Goal: Register for event/course

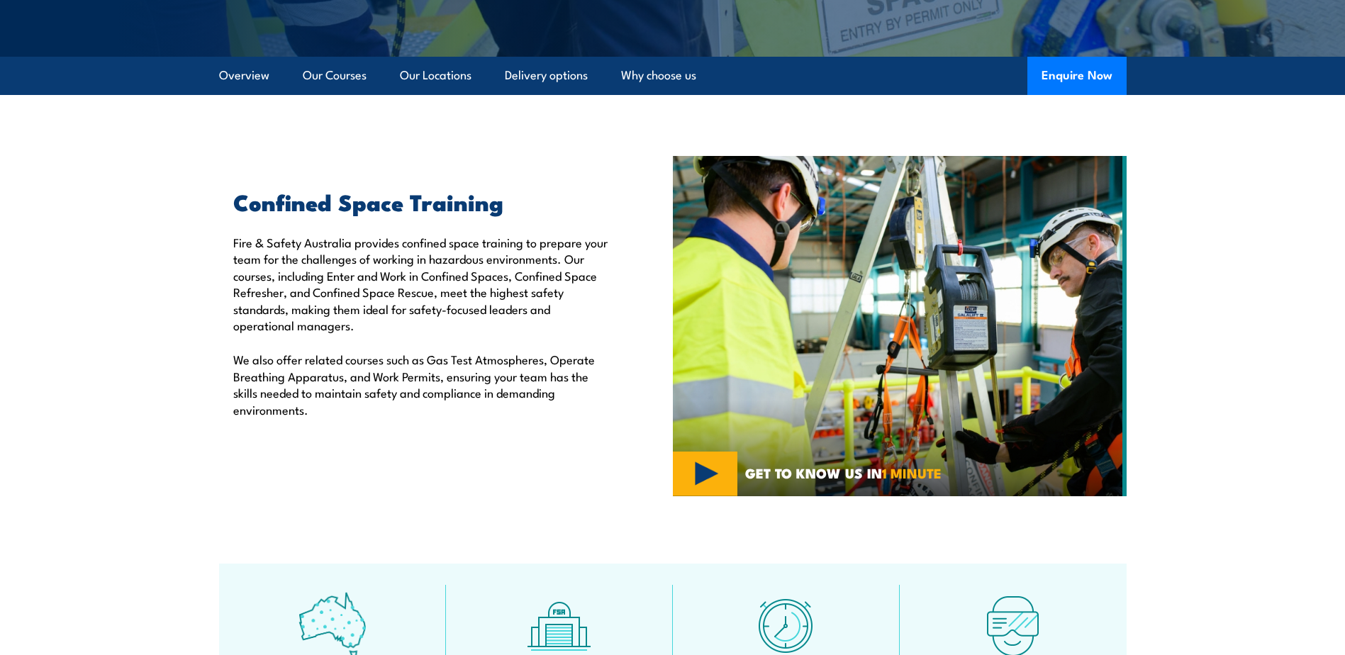
scroll to position [355, 0]
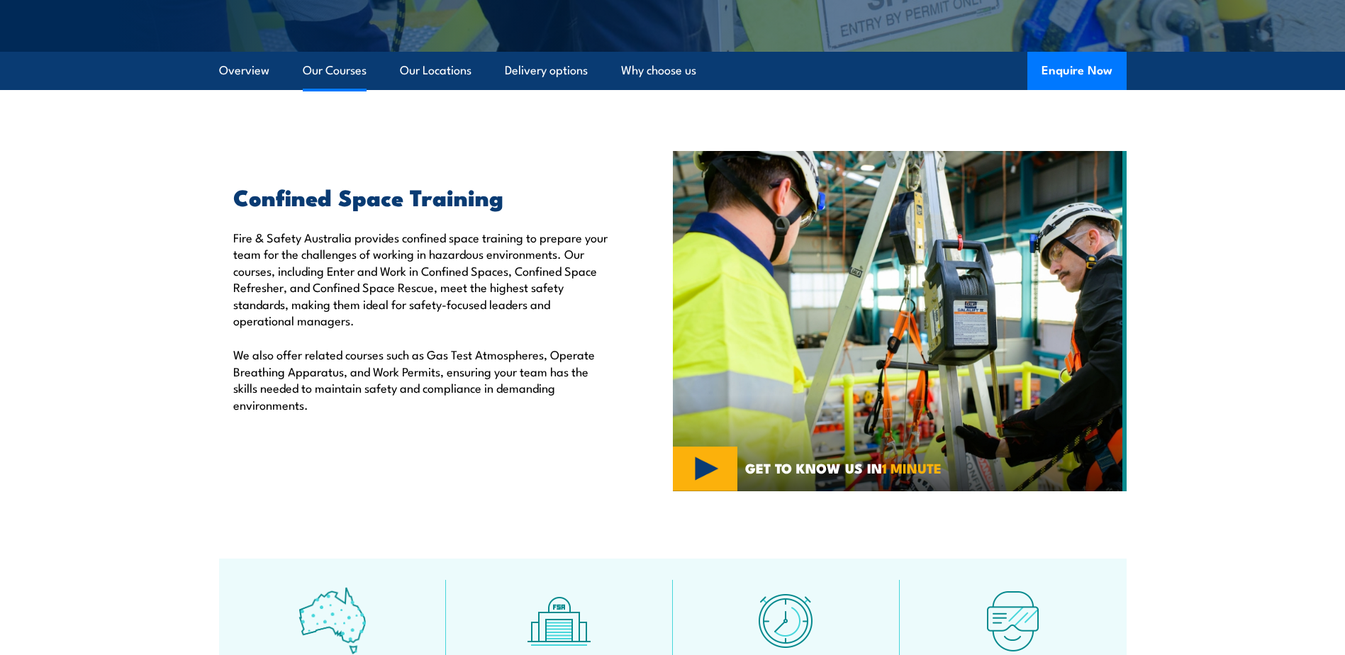
click at [347, 72] on link "Our Courses" at bounding box center [335, 71] width 64 height 38
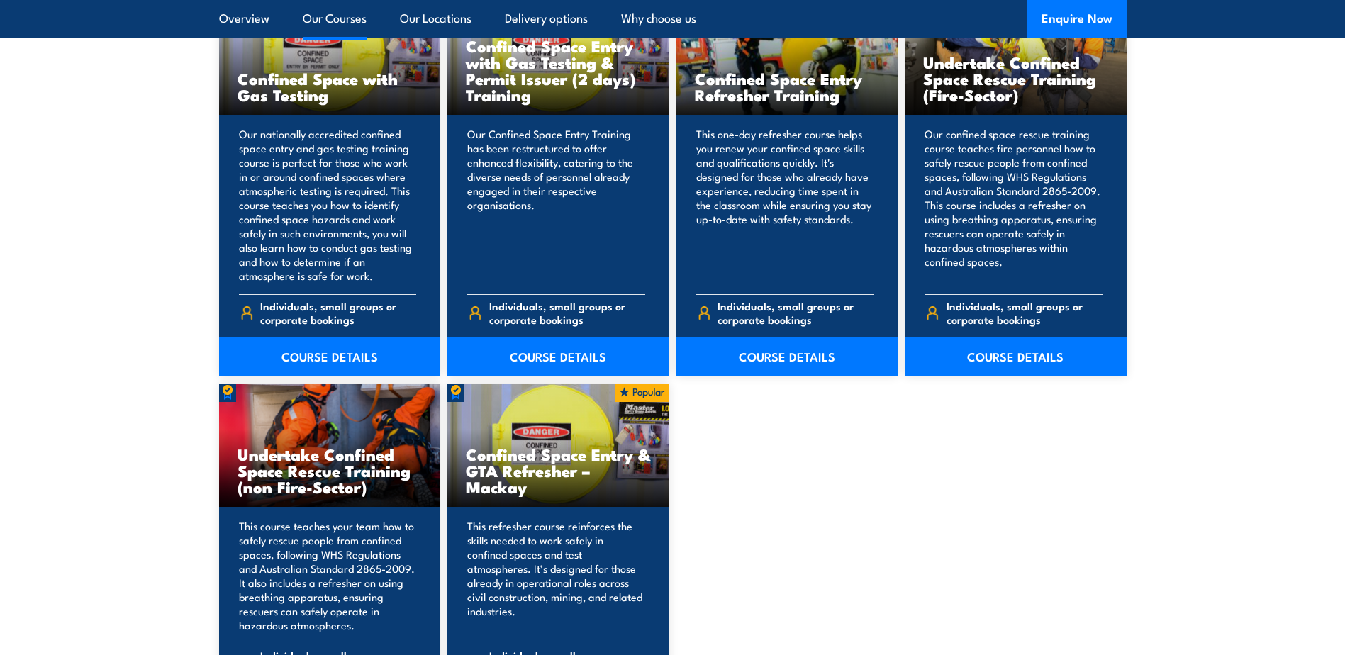
scroll to position [1217, 0]
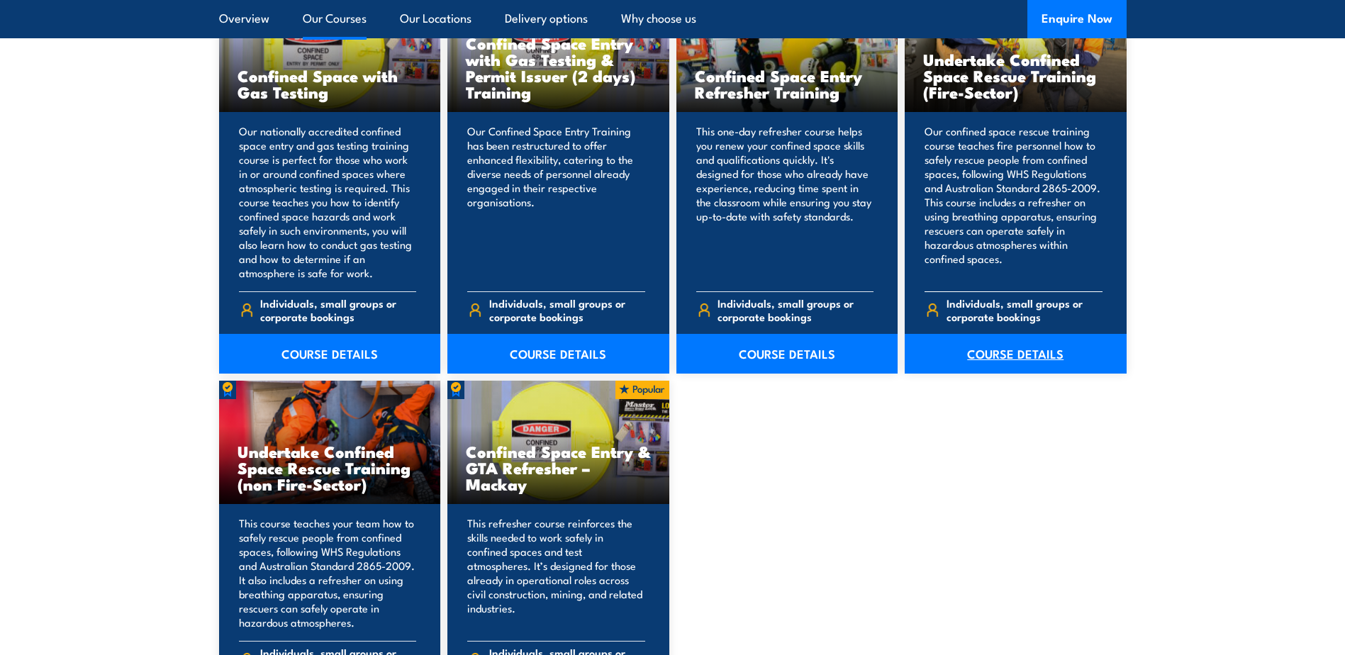
click at [1028, 353] on link "COURSE DETAILS" at bounding box center [1016, 354] width 222 height 40
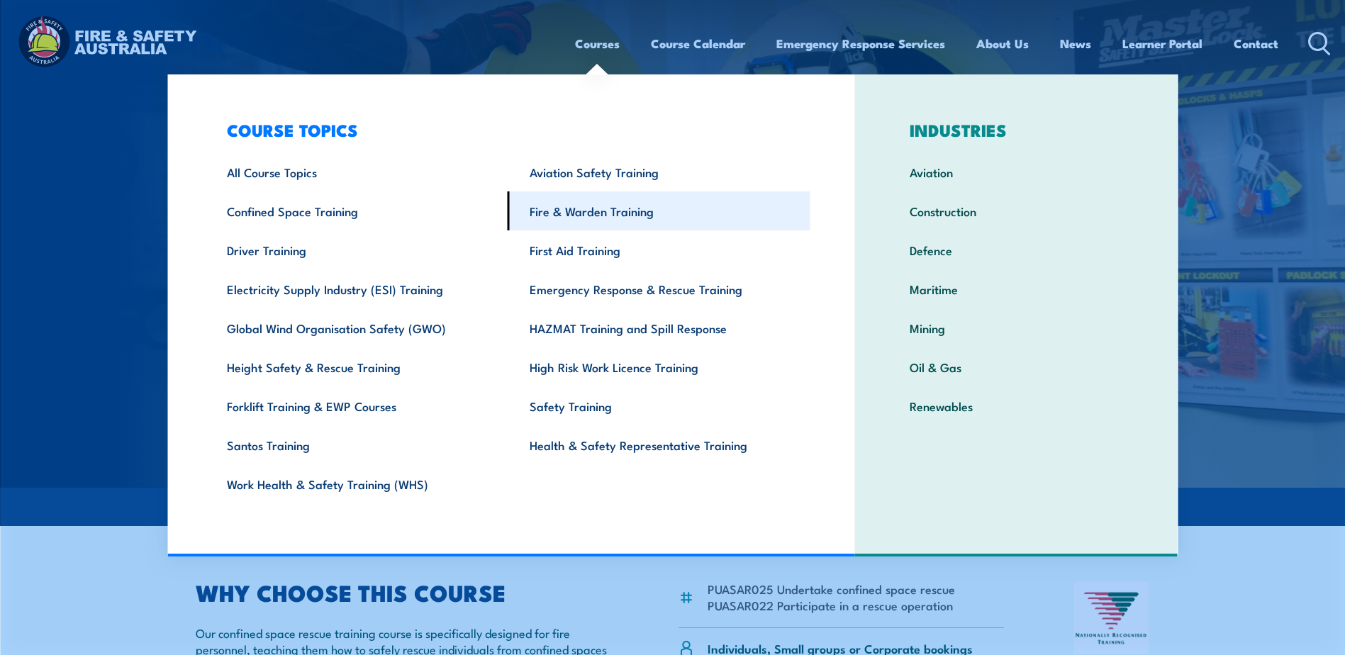
click at [578, 212] on link "Fire & Warden Training" at bounding box center [659, 210] width 303 height 39
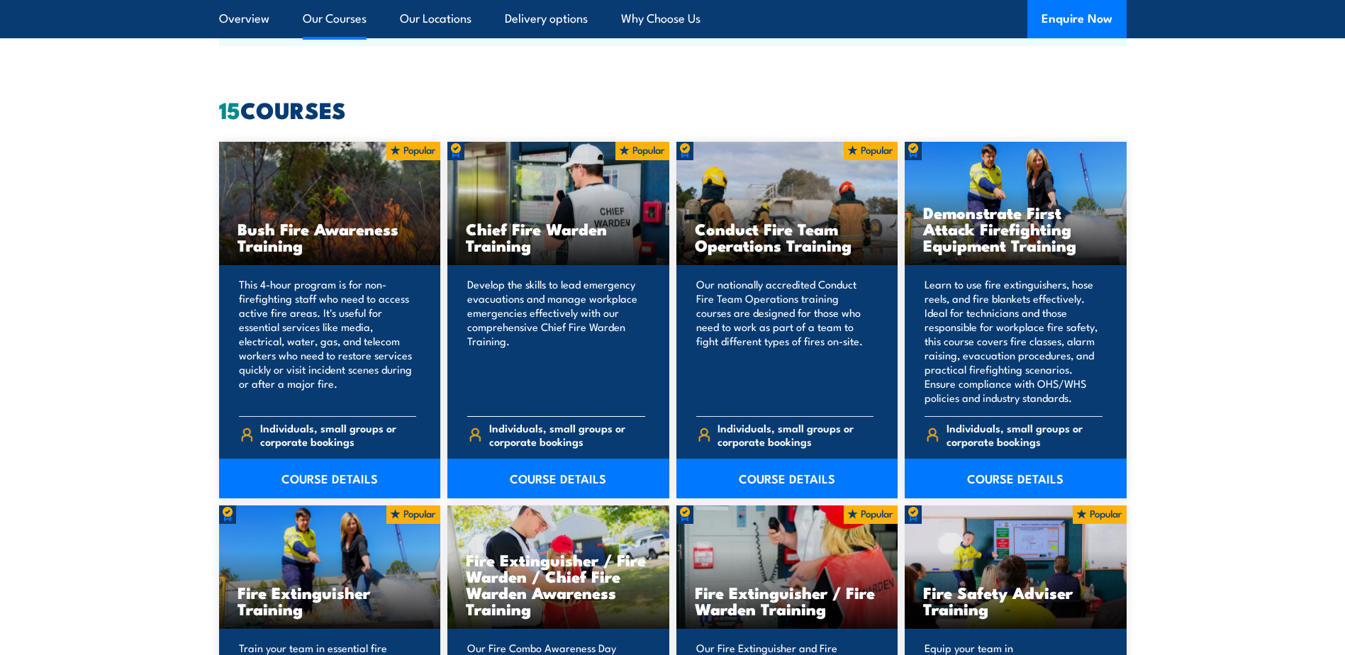
scroll to position [1064, 0]
click at [513, 305] on p "Develop the skills to lead emergency evacuations and manage workplace emergenci…" at bounding box center [556, 342] width 178 height 128
click at [619, 193] on div "Chief Fire Warden Training" at bounding box center [558, 205] width 222 height 124
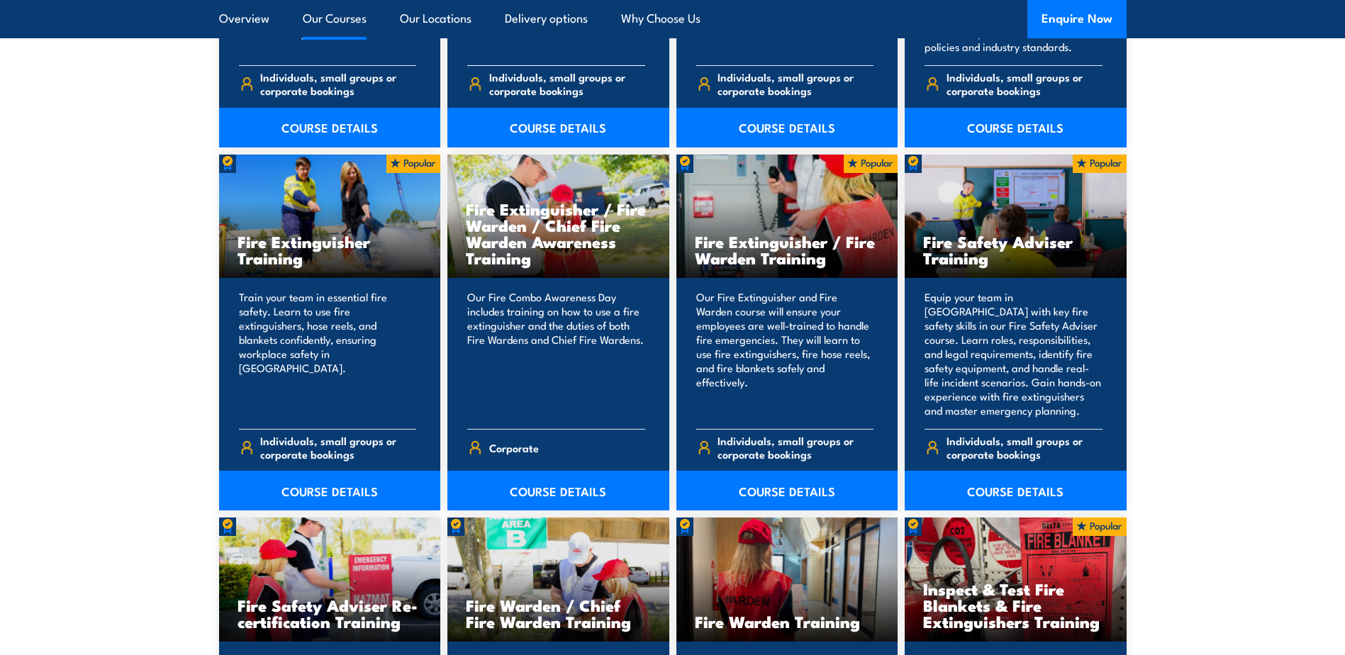
scroll to position [1418, 0]
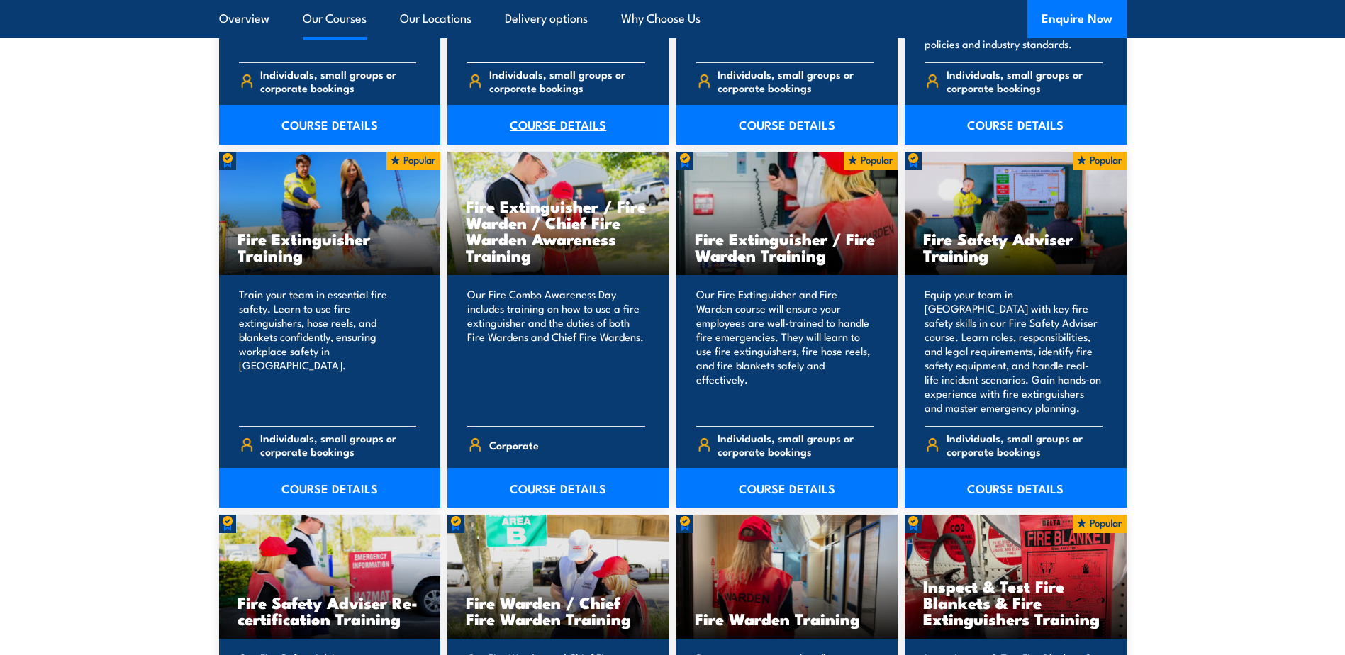
click at [556, 124] on link "COURSE DETAILS" at bounding box center [558, 125] width 222 height 40
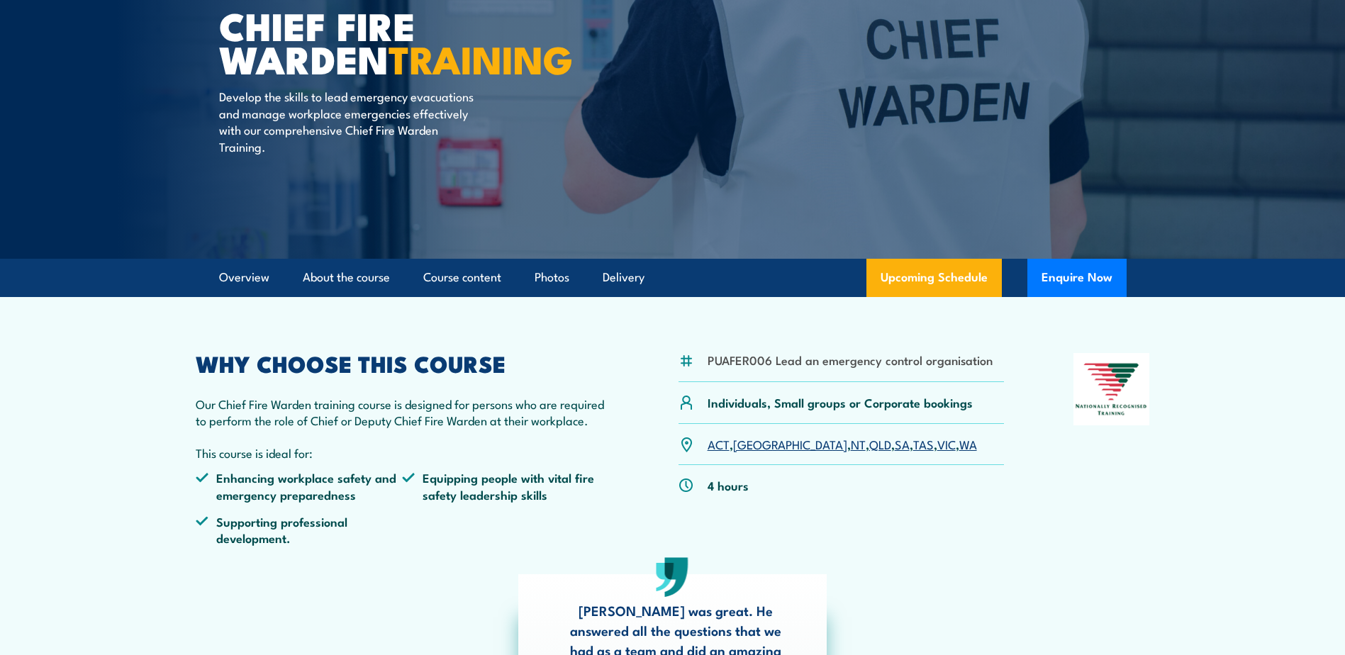
scroll to position [284, 0]
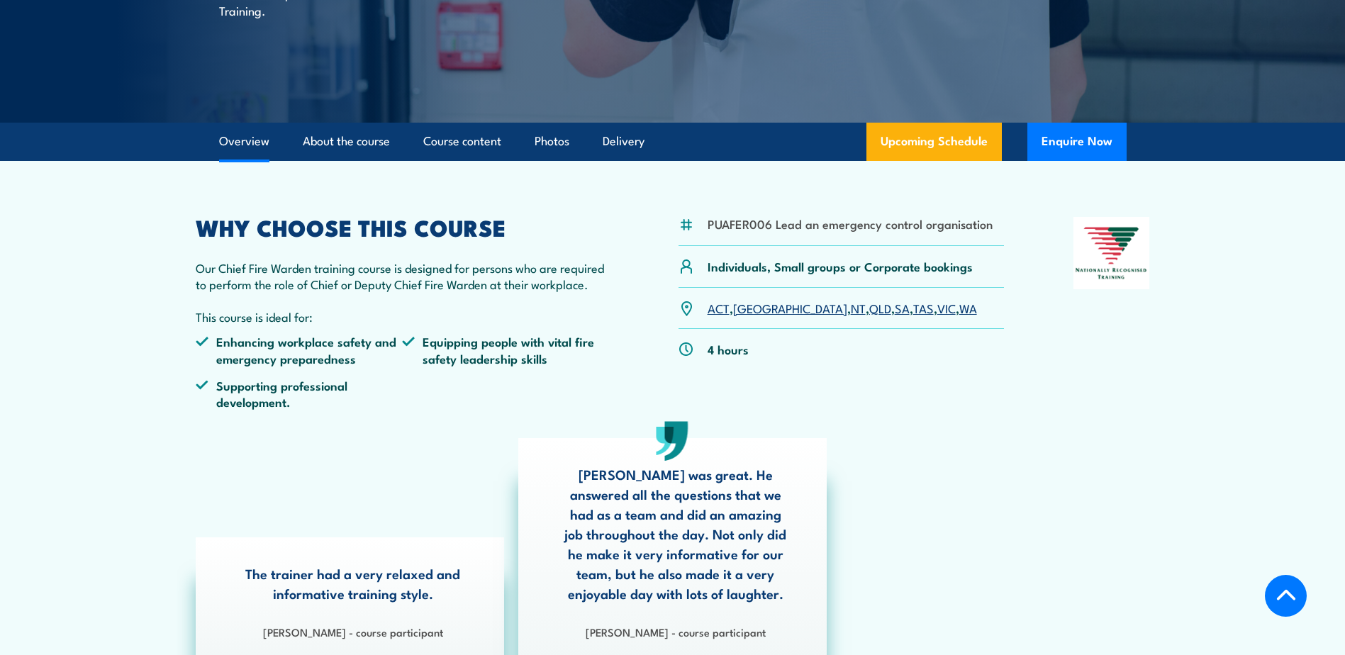
click at [937, 306] on link "VIC" at bounding box center [946, 307] width 18 height 17
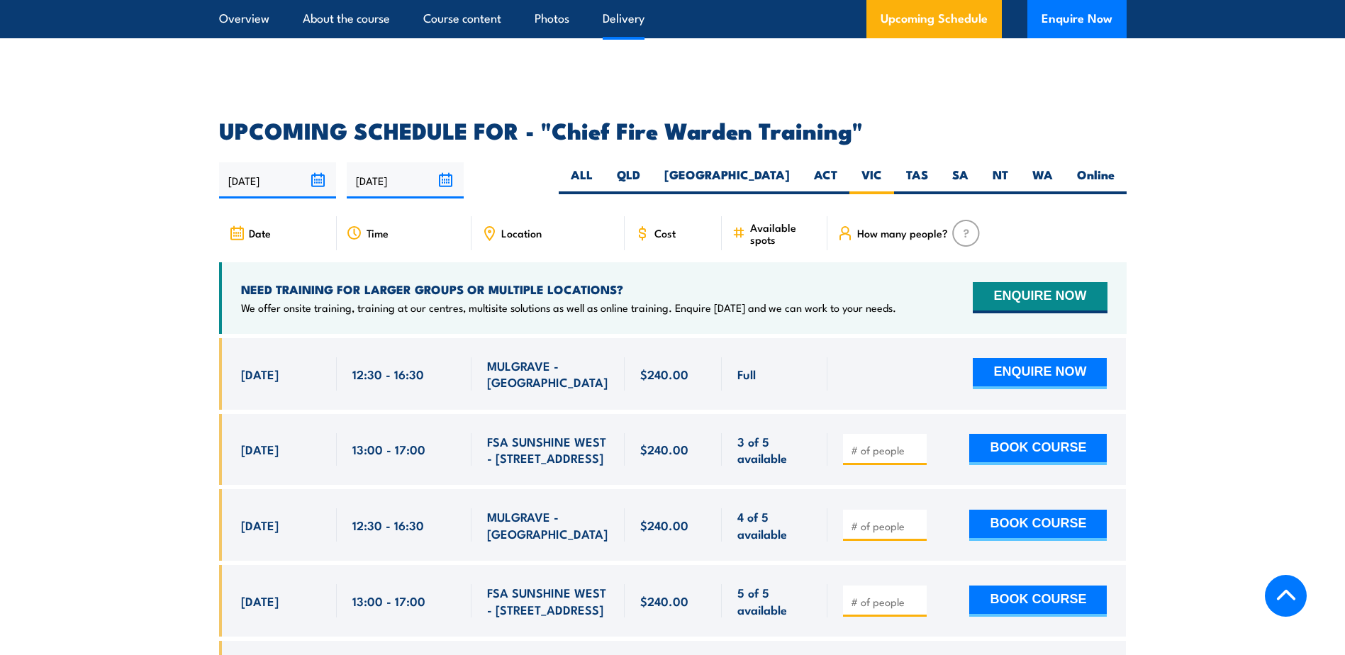
scroll to position [2458, 0]
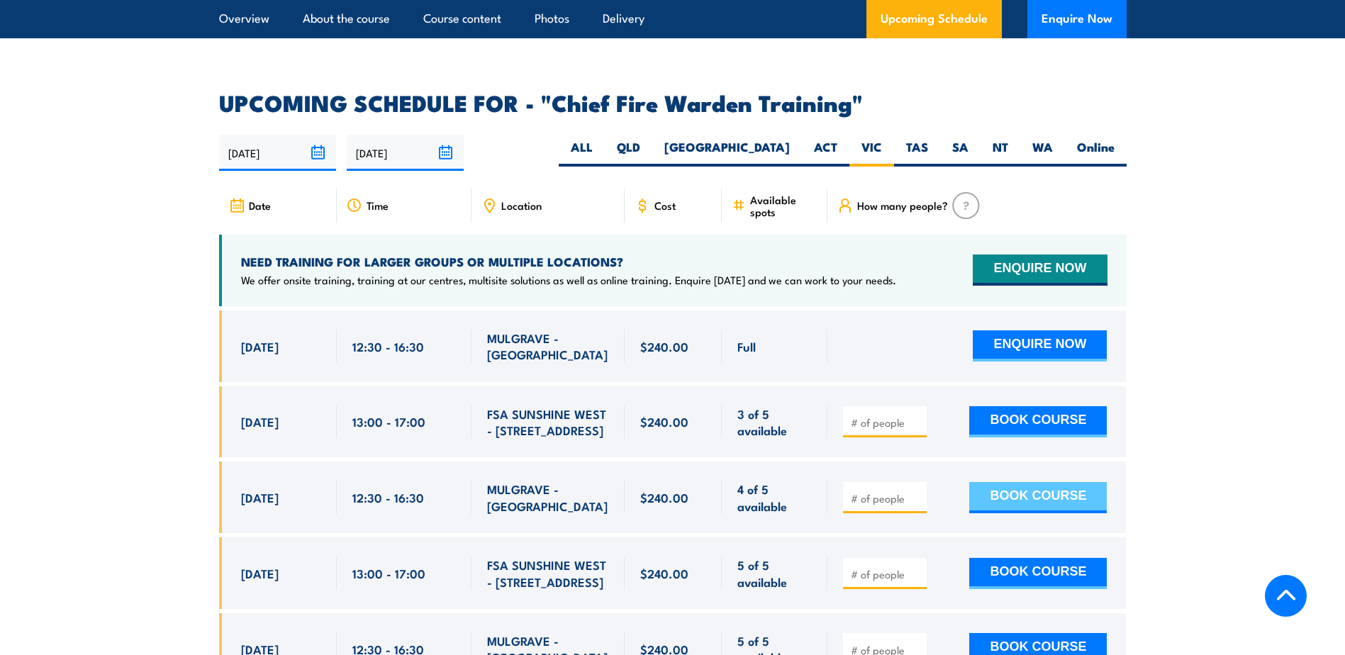
click at [1012, 482] on button "BOOK COURSE" at bounding box center [1038, 497] width 138 height 31
click at [905, 489] on span at bounding box center [885, 497] width 74 height 16
type input "1"
click at [916, 491] on input "1" at bounding box center [886, 498] width 71 height 14
click at [996, 482] on button "BOOK COURSE" at bounding box center [1038, 497] width 138 height 31
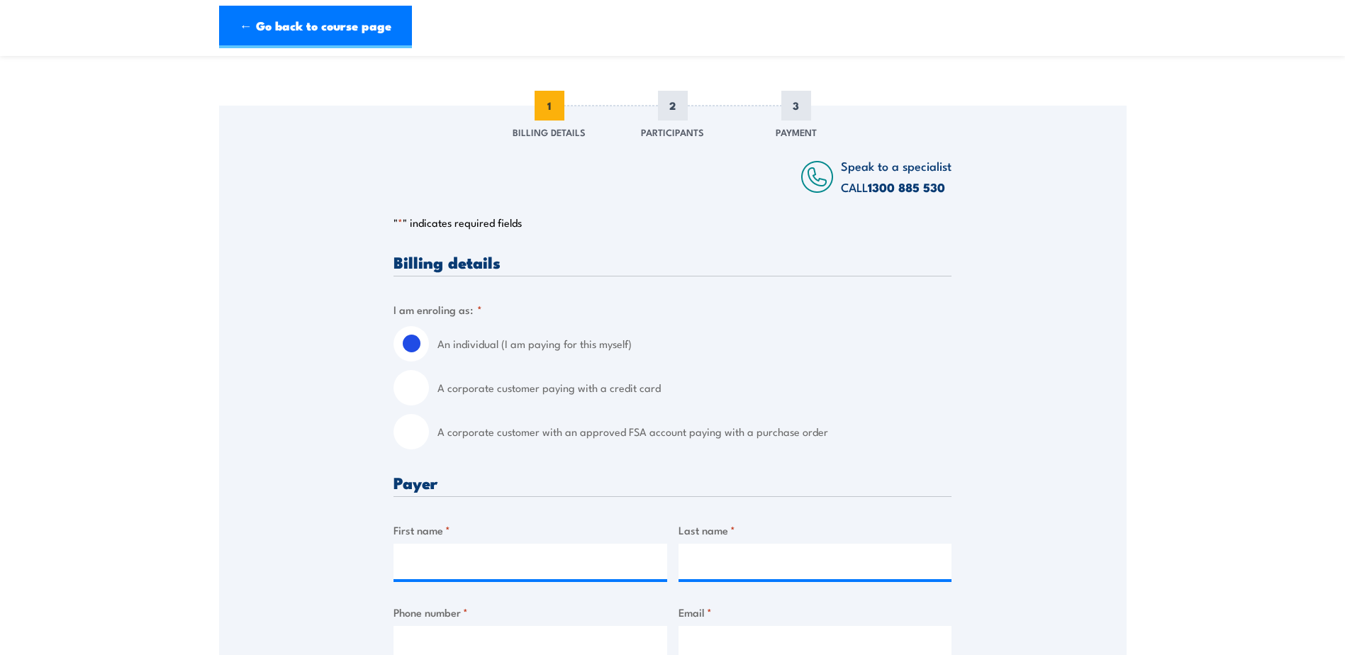
scroll to position [142, 0]
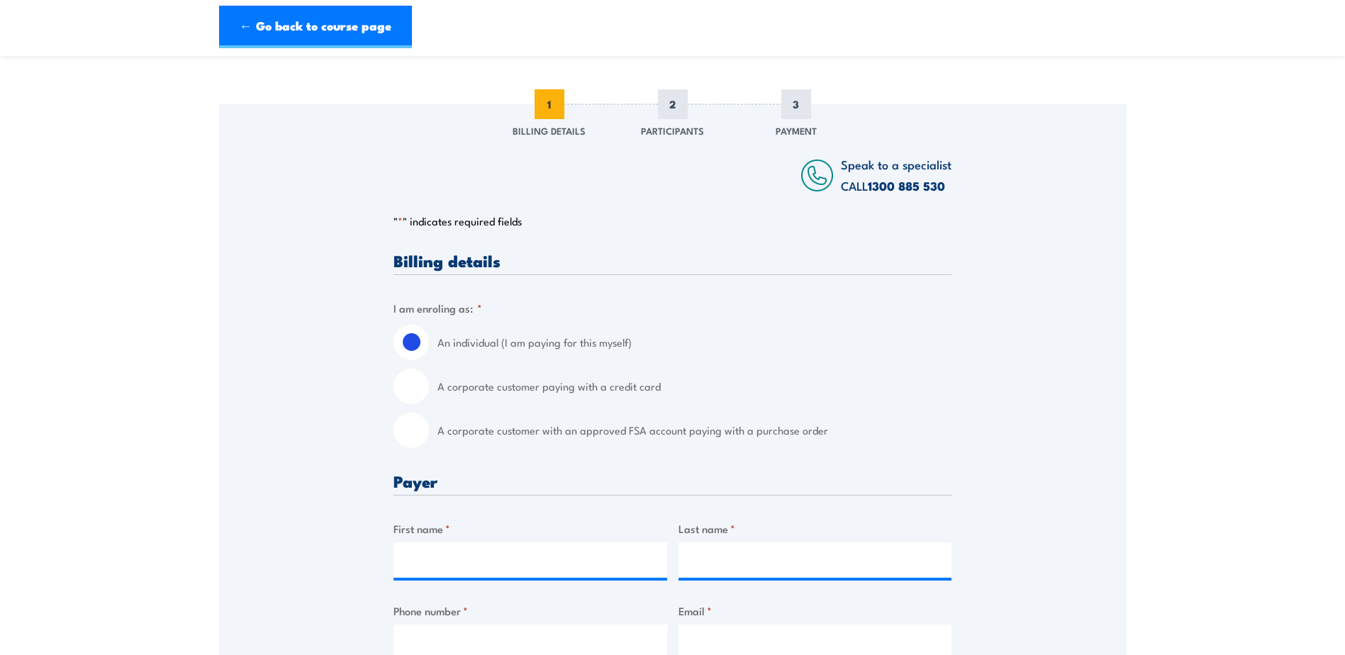
click at [411, 428] on input "A corporate customer with an approved FSA account paying with a purchase order" at bounding box center [411, 430] width 35 height 35
radio input "true"
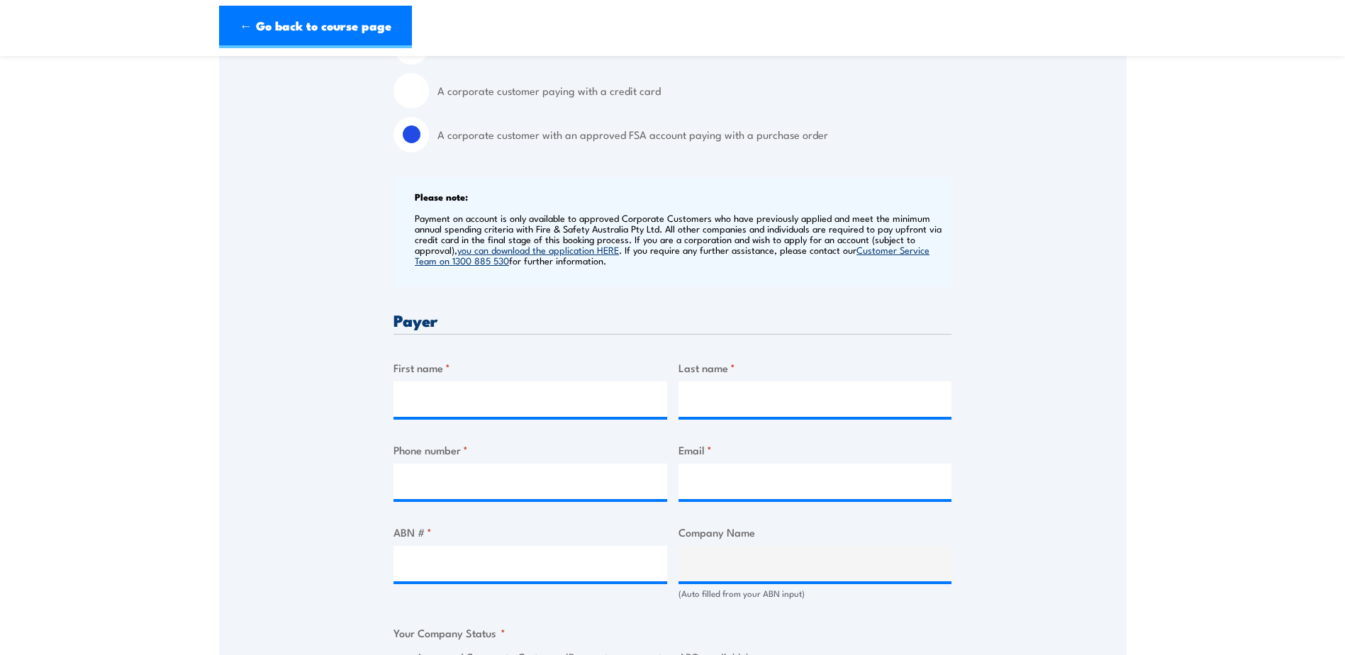
scroll to position [496, 0]
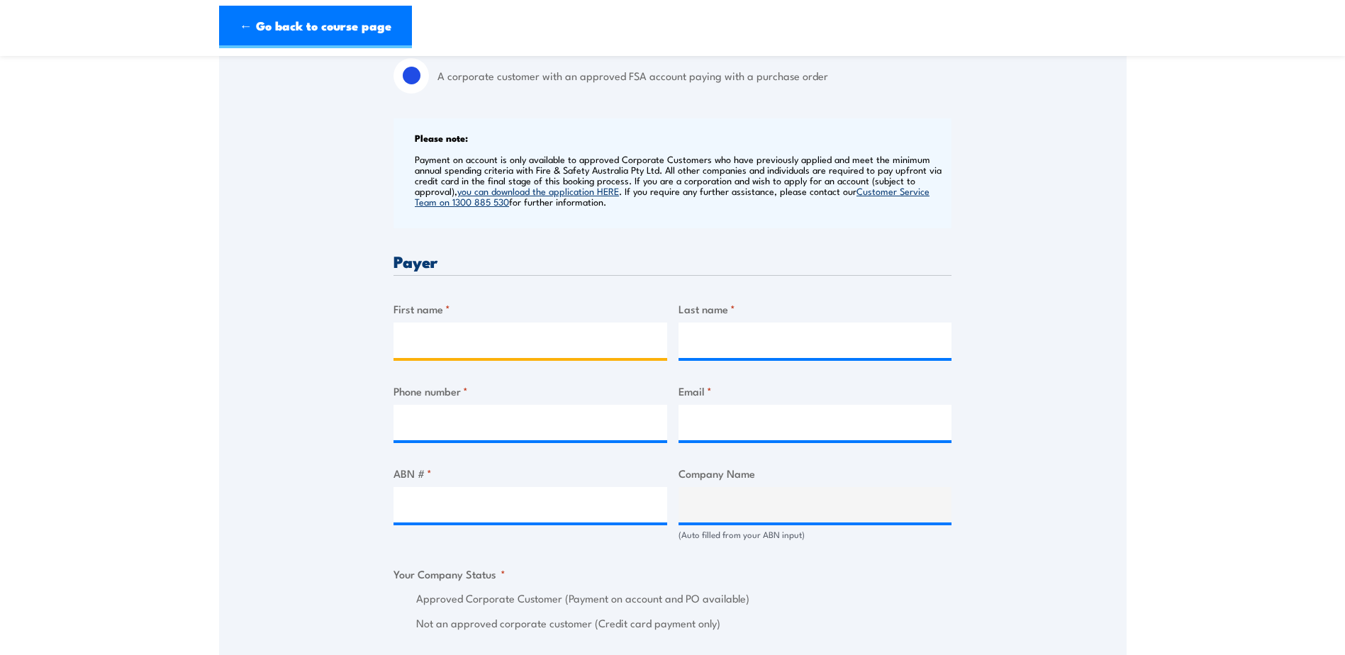
click at [474, 336] on input "First name *" at bounding box center [531, 340] width 274 height 35
click at [1035, 301] on div "Speak to a specialist CALL 1300 885 530 CALL 1300 885 530 " * " indicates requi…" at bounding box center [673, 560] width 908 height 1620
click at [457, 350] on input "First name *" at bounding box center [531, 340] width 274 height 35
type input "Joyce"
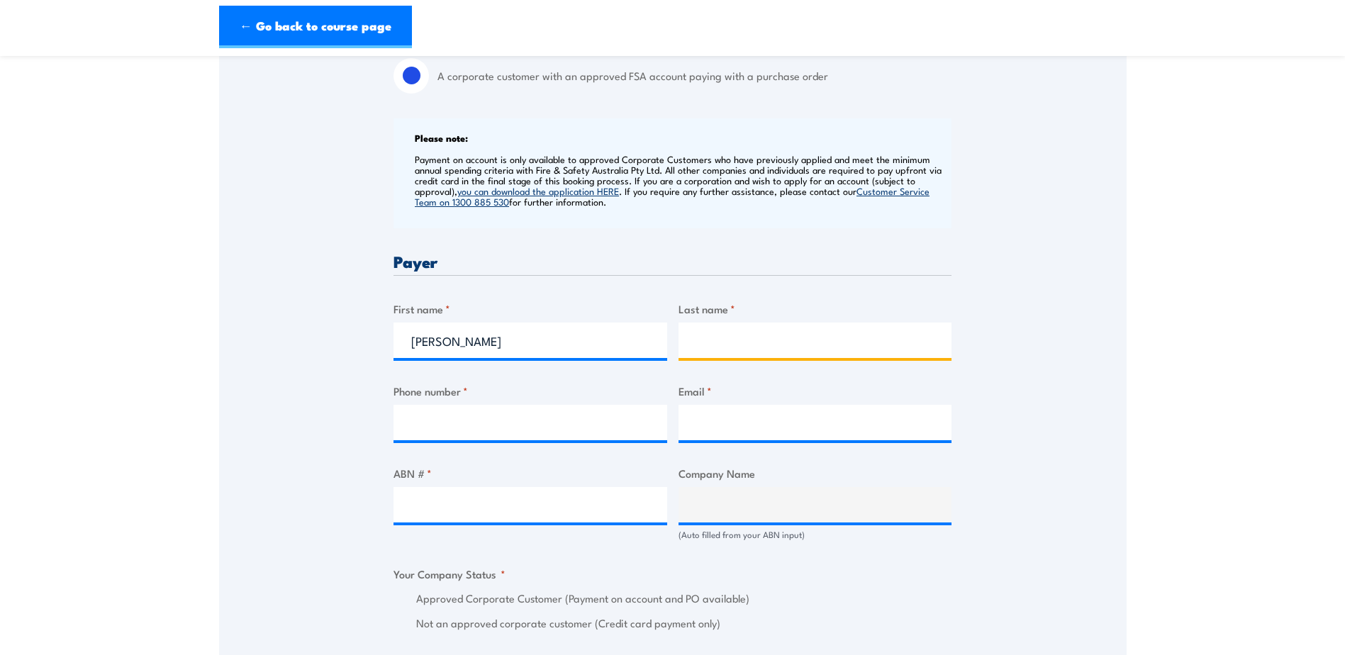
type input "Pow"
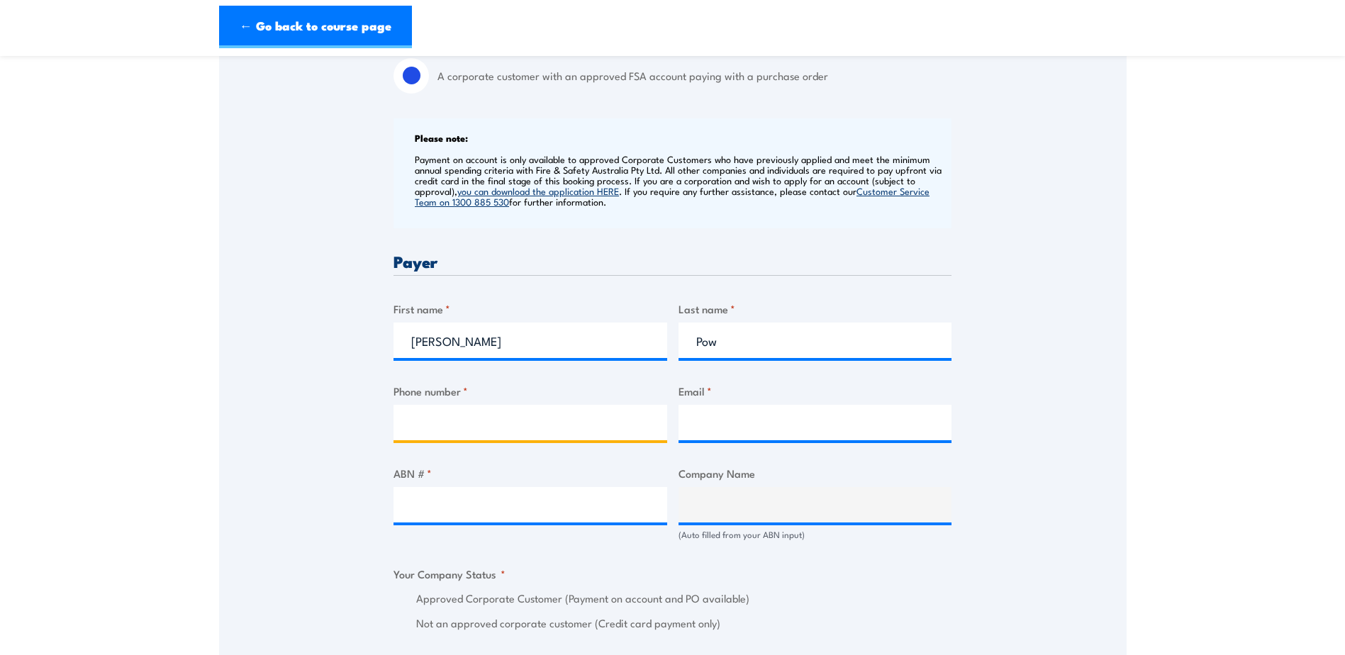
type input "0397225223"
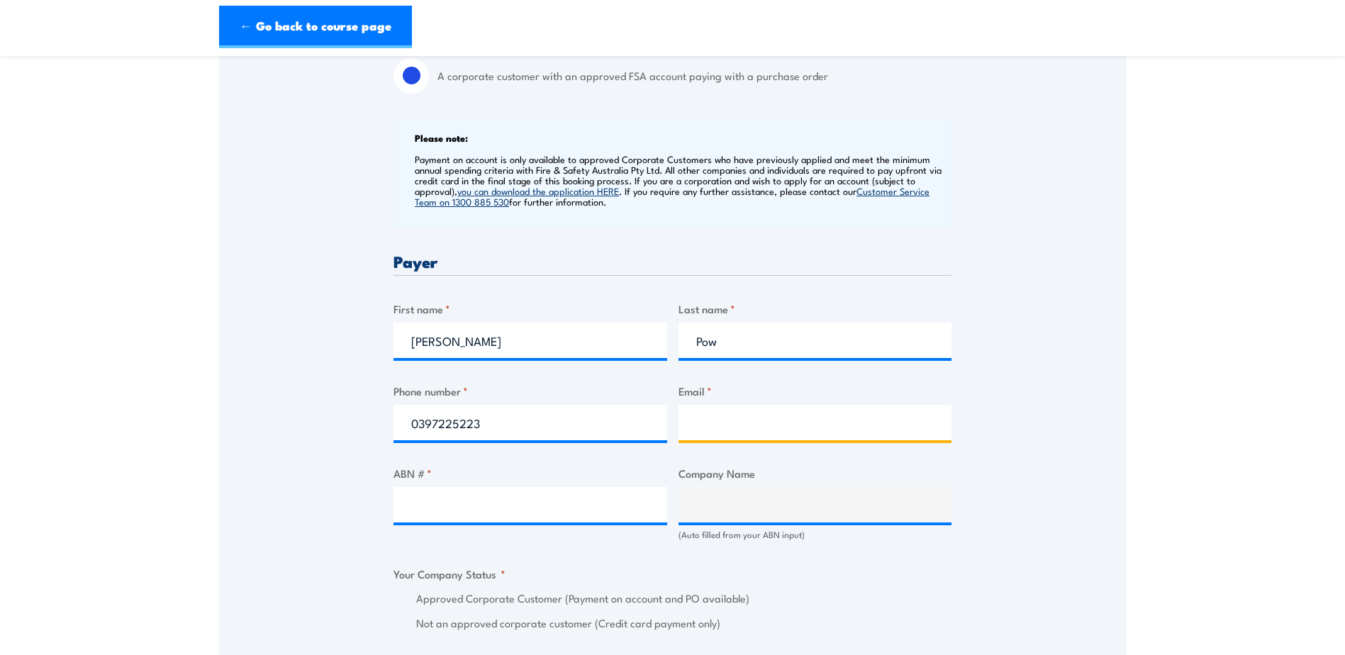
type input "joyce.pow@placard.com.au"
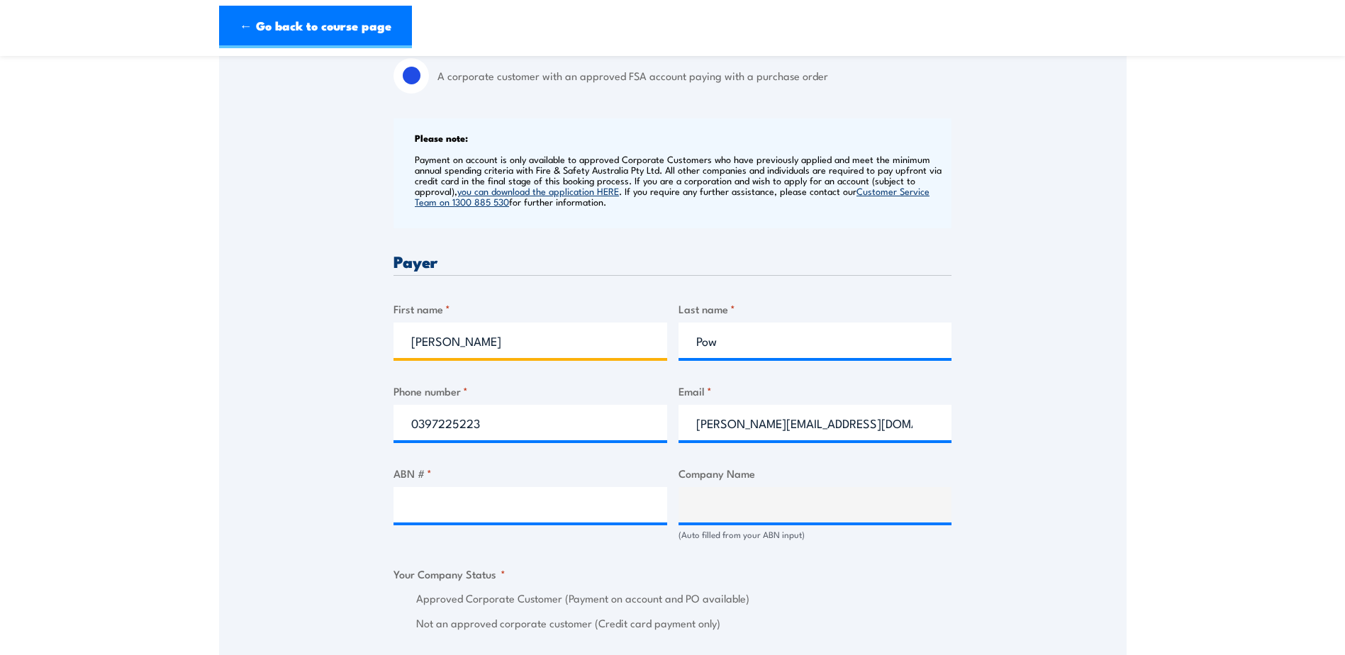
type input "Joyce"
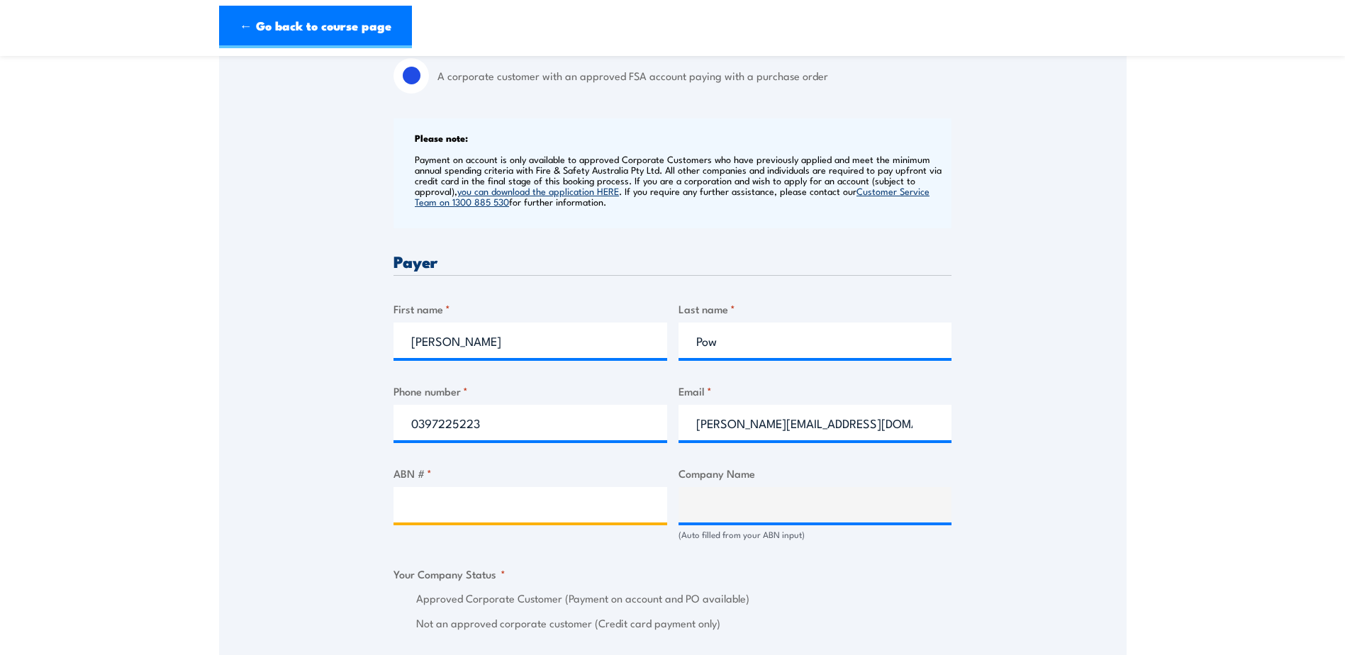
click at [483, 506] on input "ABN # *" at bounding box center [531, 504] width 274 height 35
type input "46074646343"
type input "PLACARD PTY LTD"
radio input "true"
type input "46074646343"
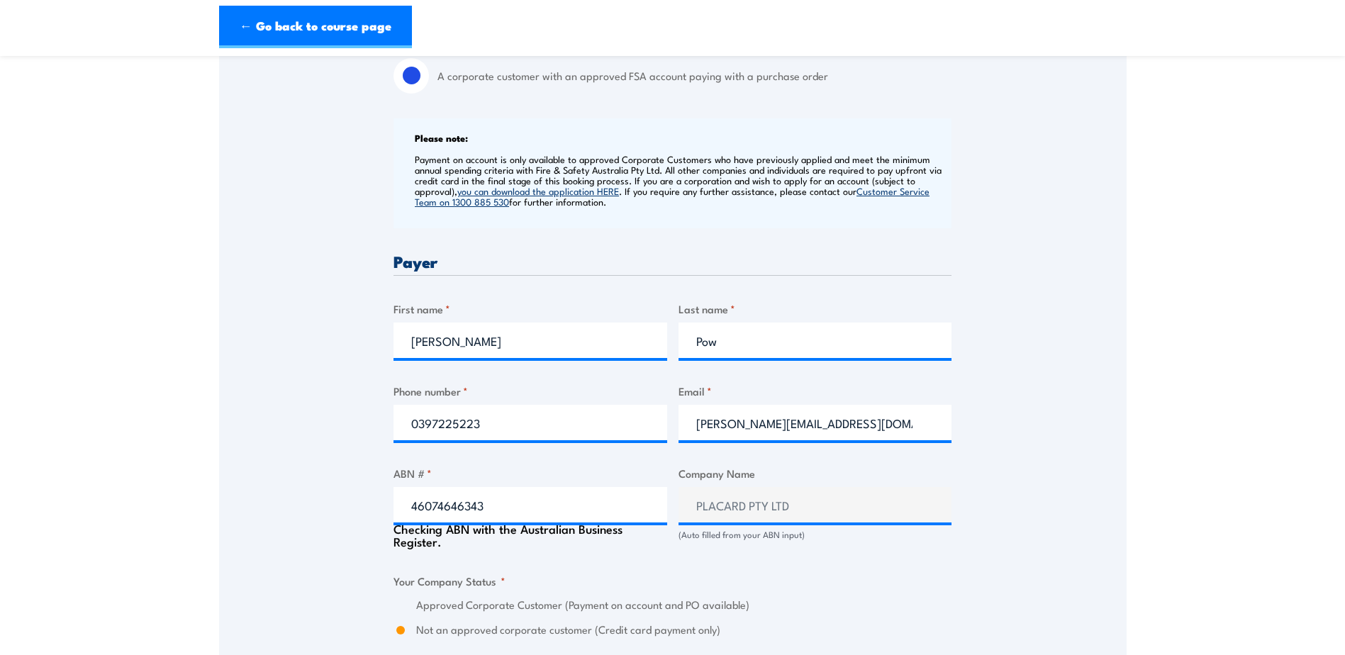
click at [896, 550] on div "Billing details I am enroling as: * An individual (I am paying for this myself)…" at bounding box center [673, 634] width 558 height 1472
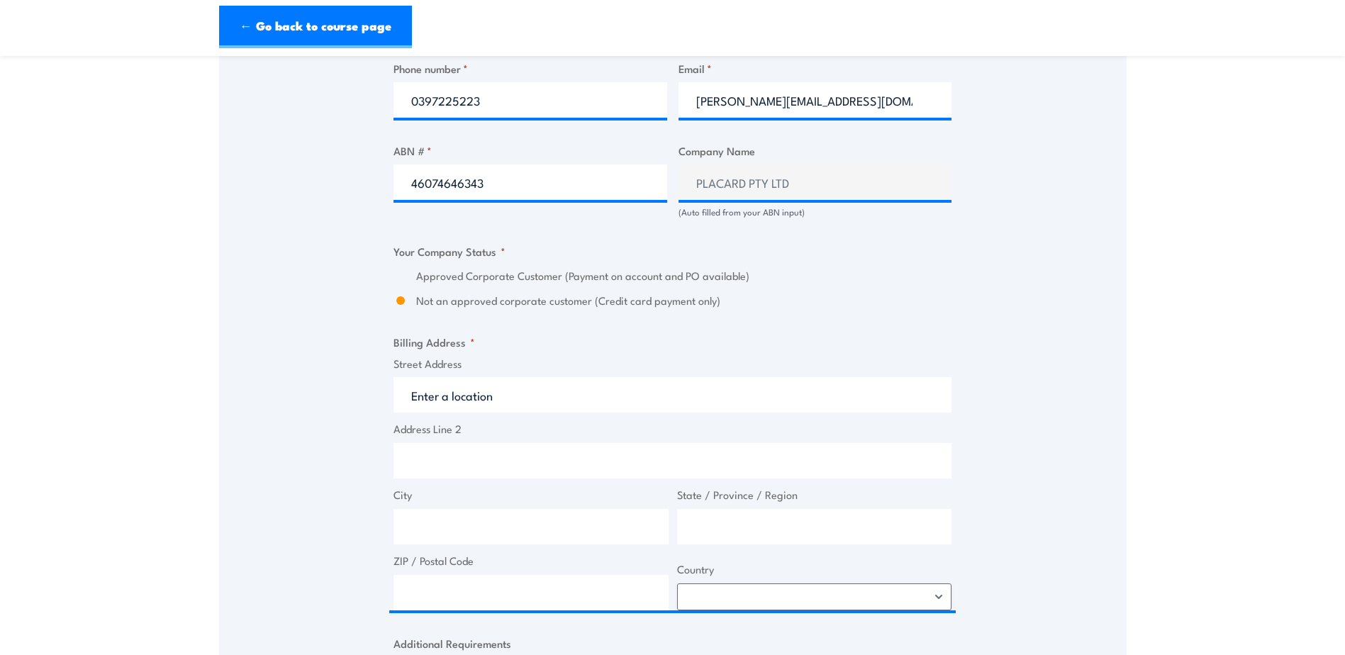
scroll to position [851, 0]
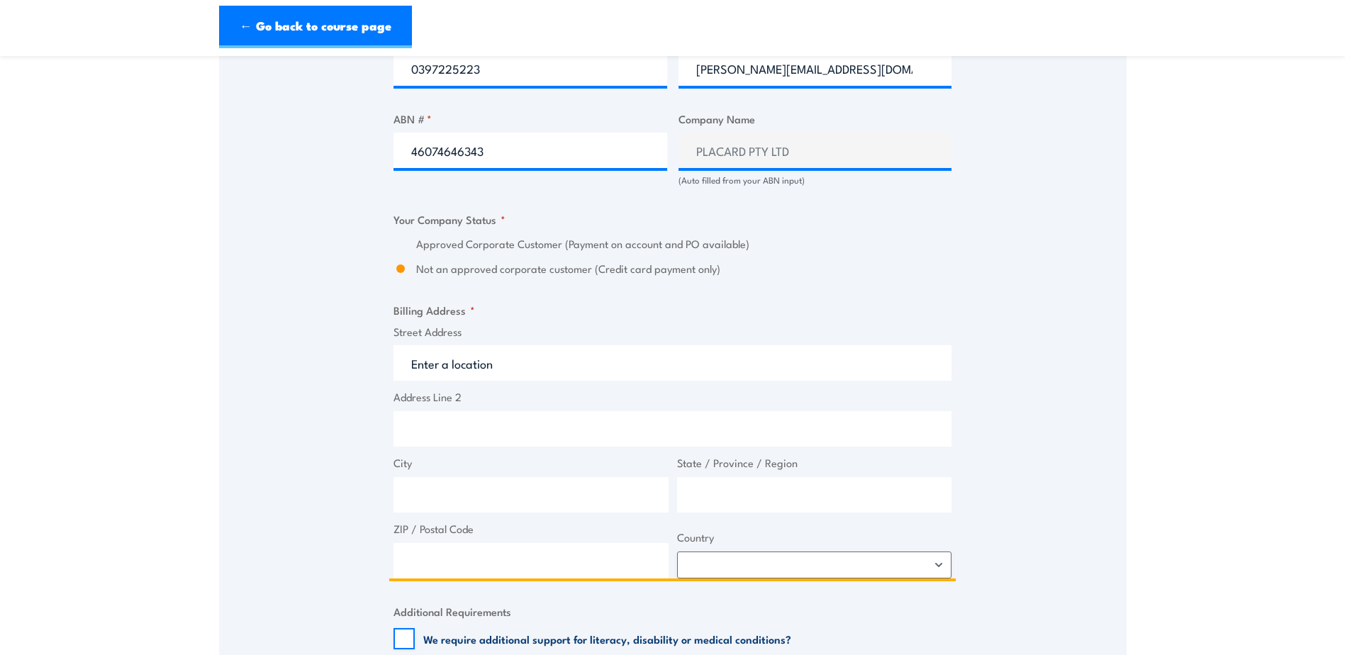
click at [625, 369] on input "Street Address" at bounding box center [673, 362] width 558 height 35
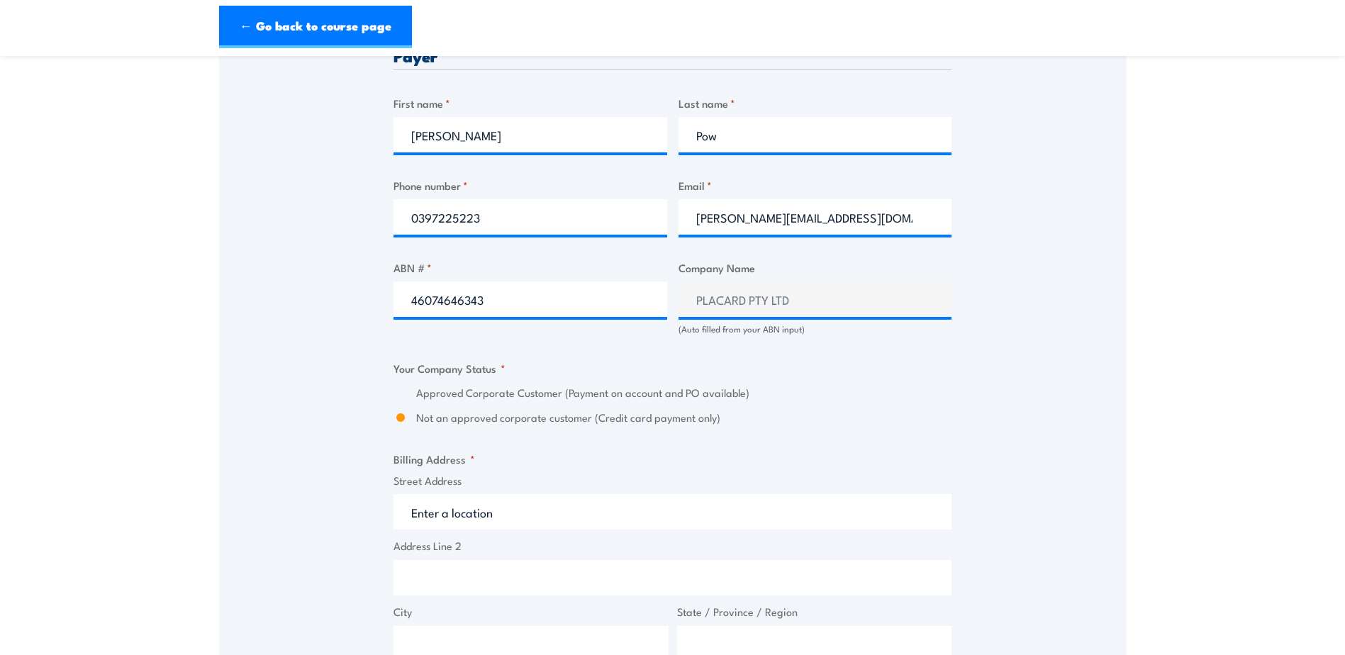
scroll to position [709, 0]
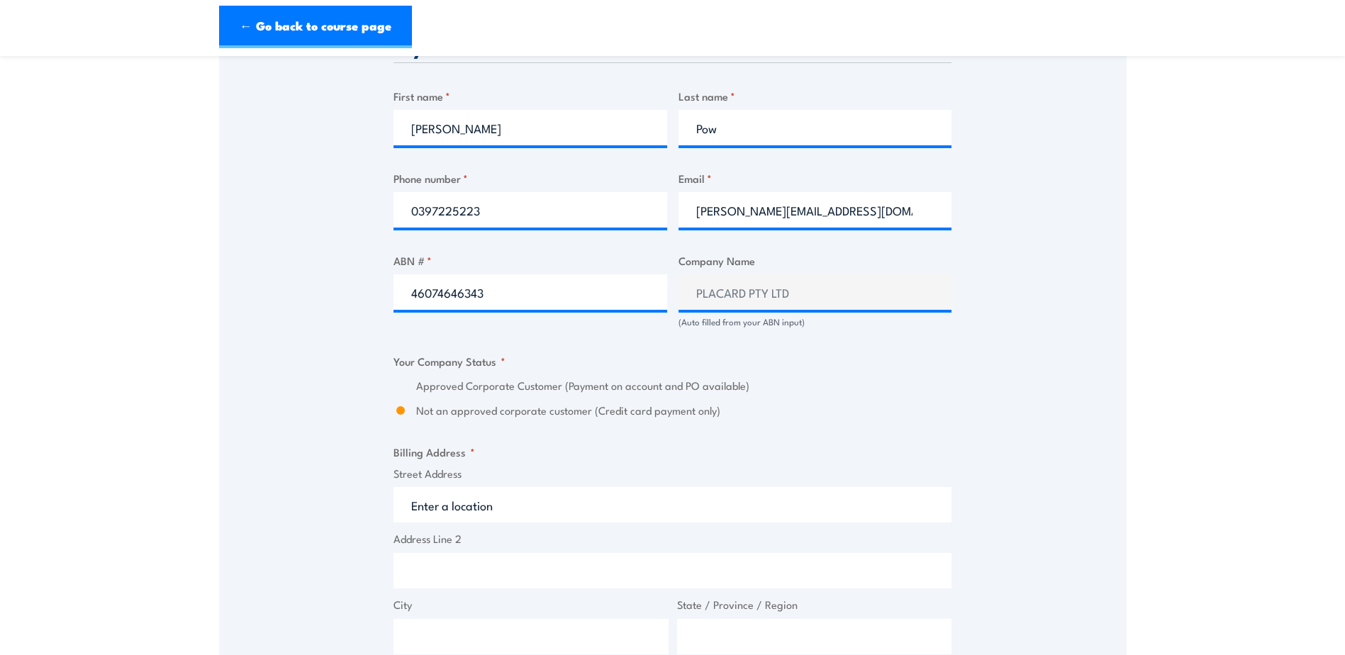
click at [535, 506] on input "Street Address" at bounding box center [673, 504] width 558 height 35
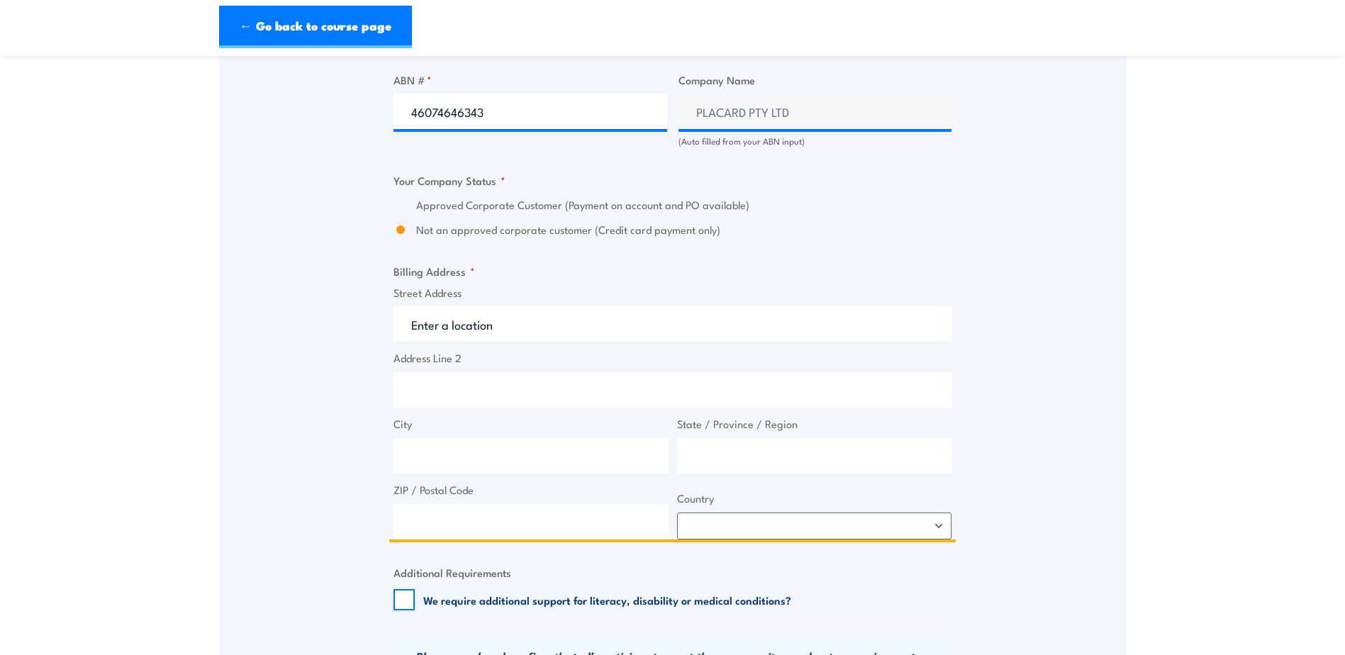
scroll to position [922, 0]
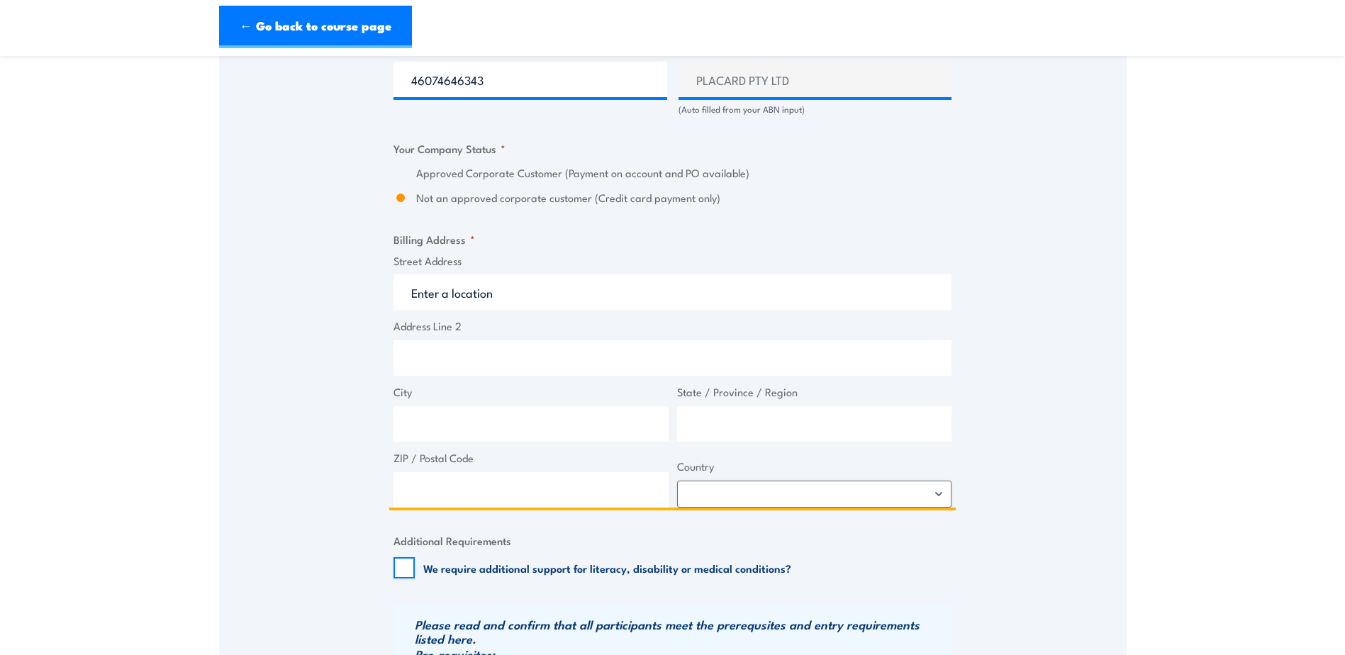
type input "I"
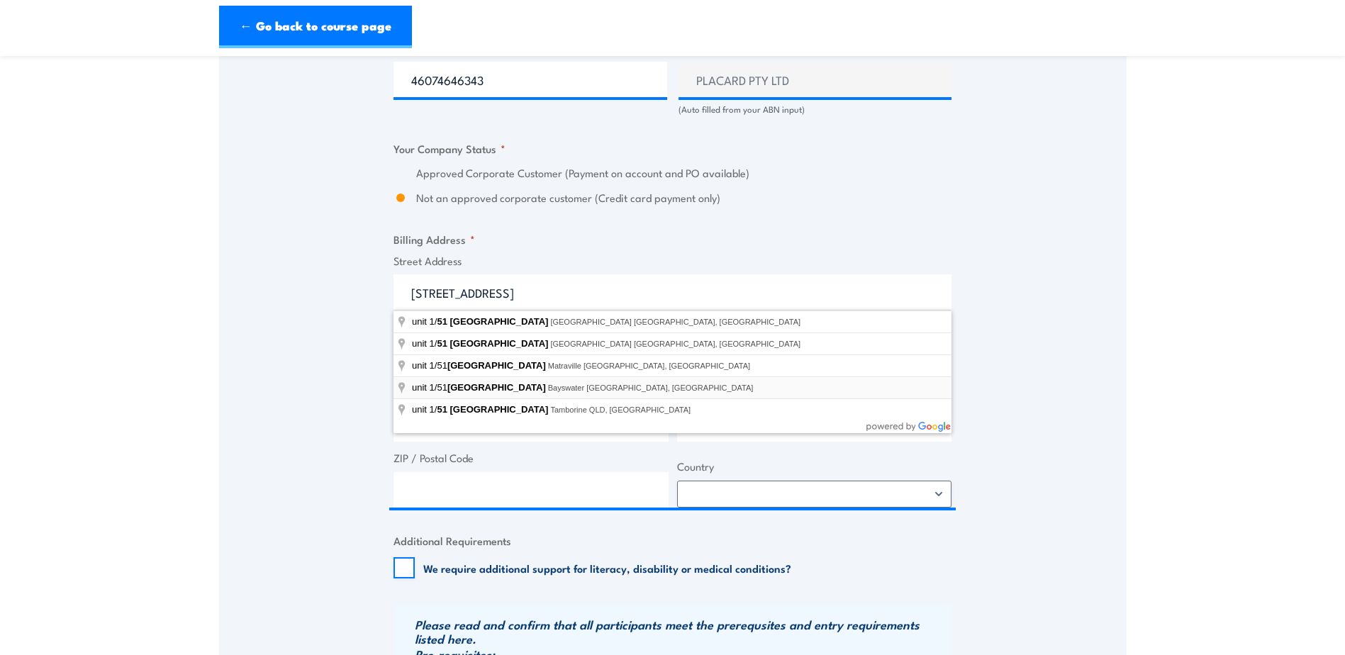
type input "unit 1/51 Jersey Road, Bayswater VIC, Australia"
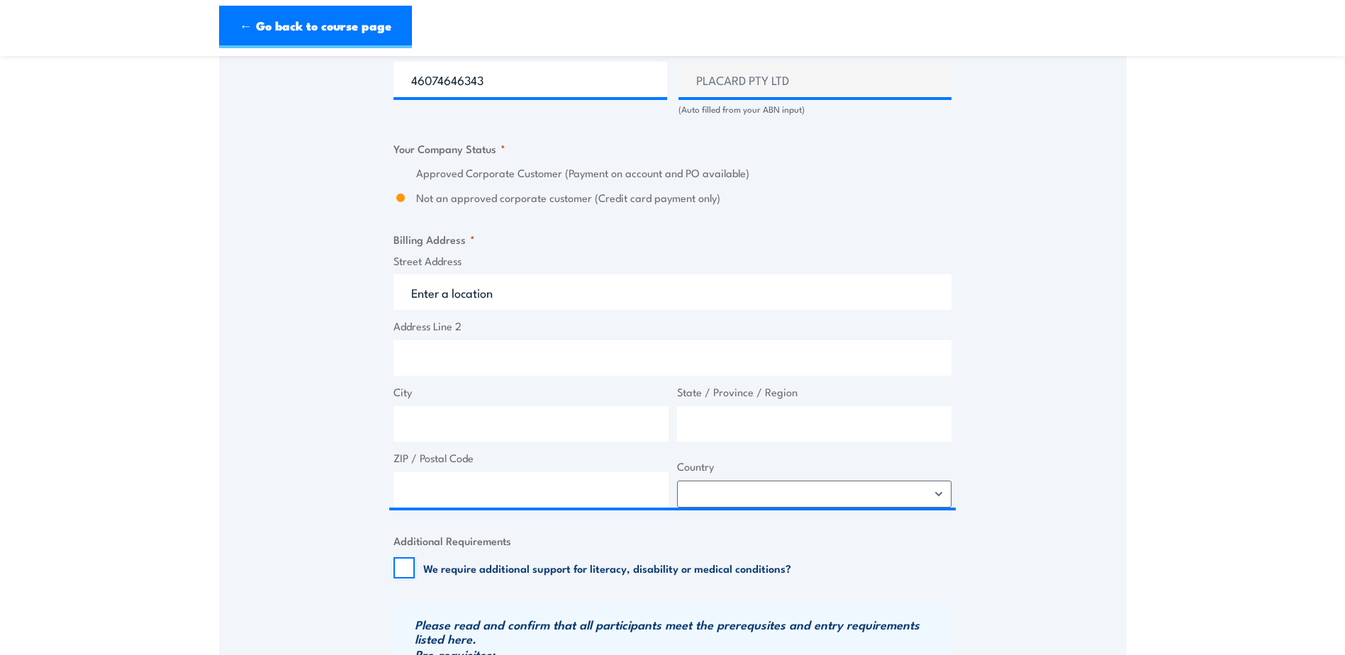
type input "51 Jersey Rd"
type input "Bayswater"
type input "Victoria"
type input "3153"
select select "Australia"
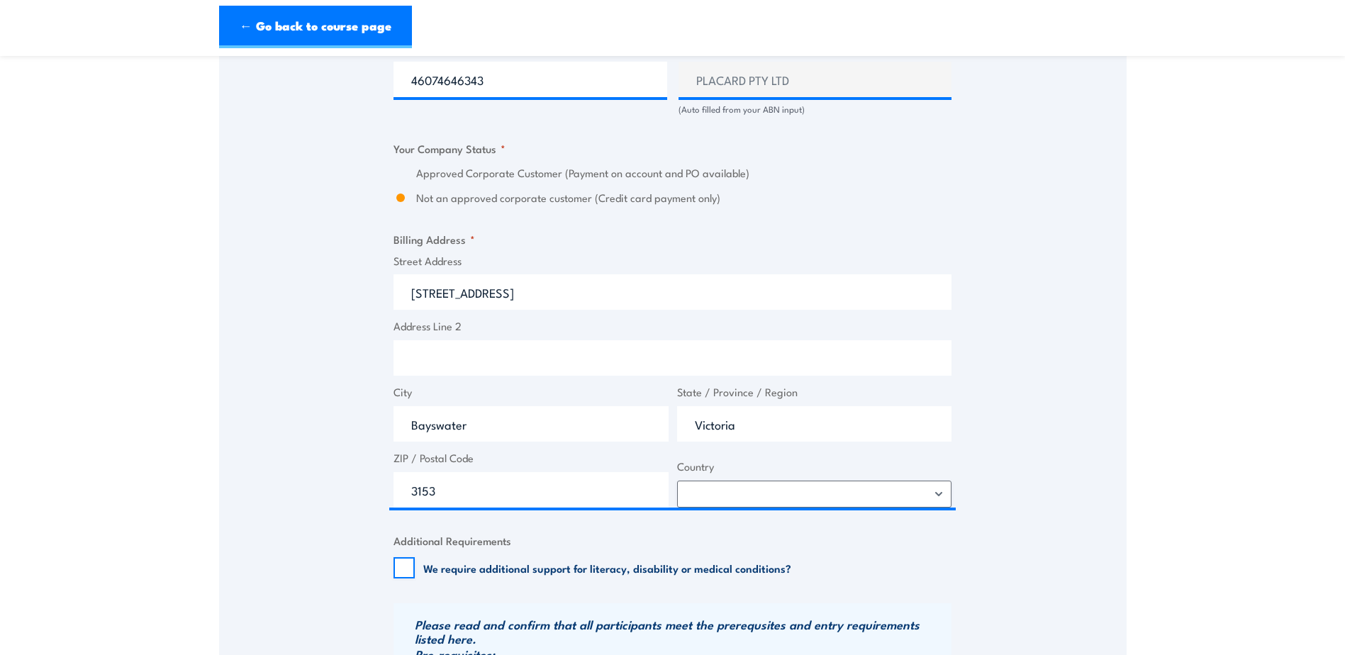
click at [920, 558] on div "We require additional support for literacy, disability or medical conditions?" at bounding box center [673, 567] width 558 height 21
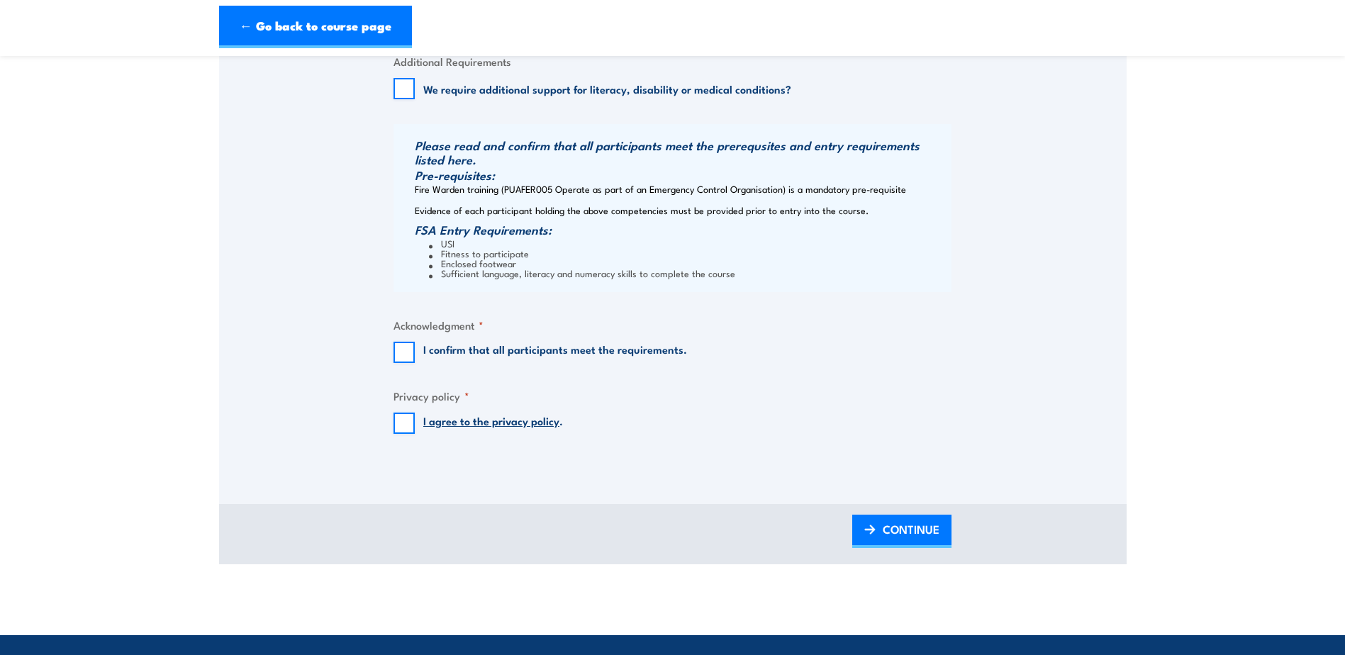
scroll to position [1418, 0]
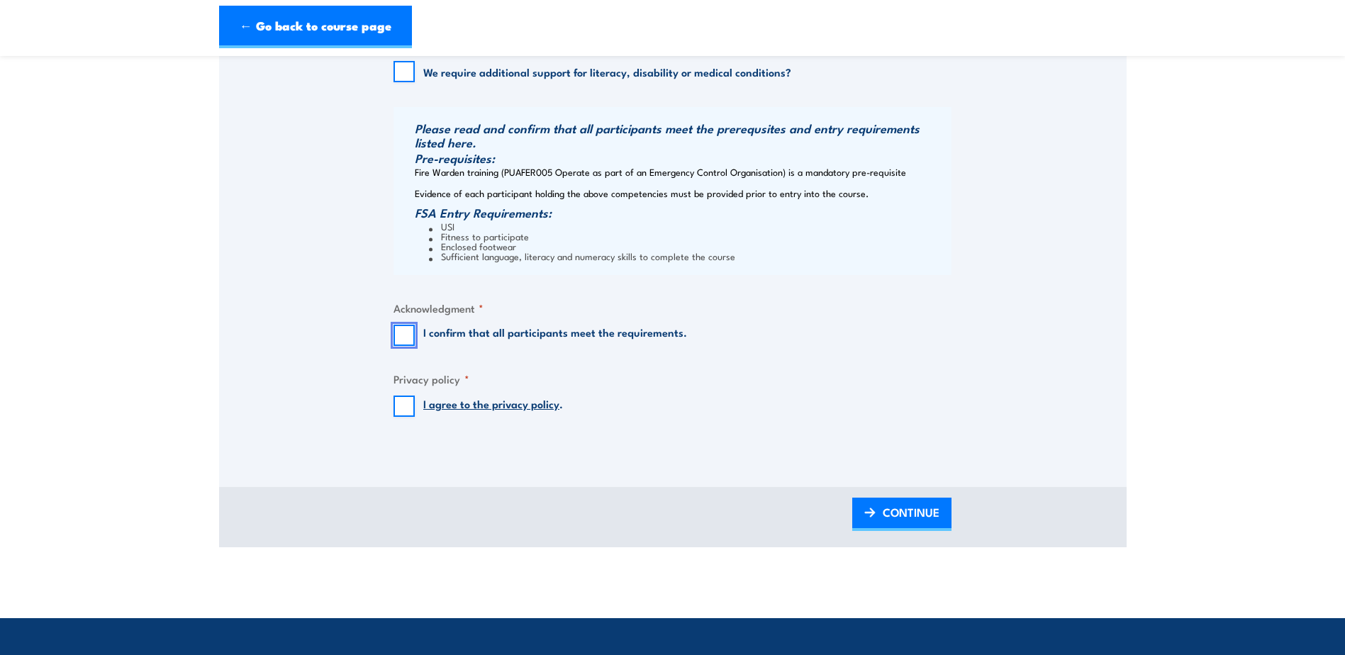
click at [398, 340] on input "I confirm that all participants meet the requirements." at bounding box center [404, 335] width 21 height 21
checkbox input "true"
click at [404, 407] on input "I agree to the privacy policy ." at bounding box center [404, 406] width 21 height 21
checkbox input "true"
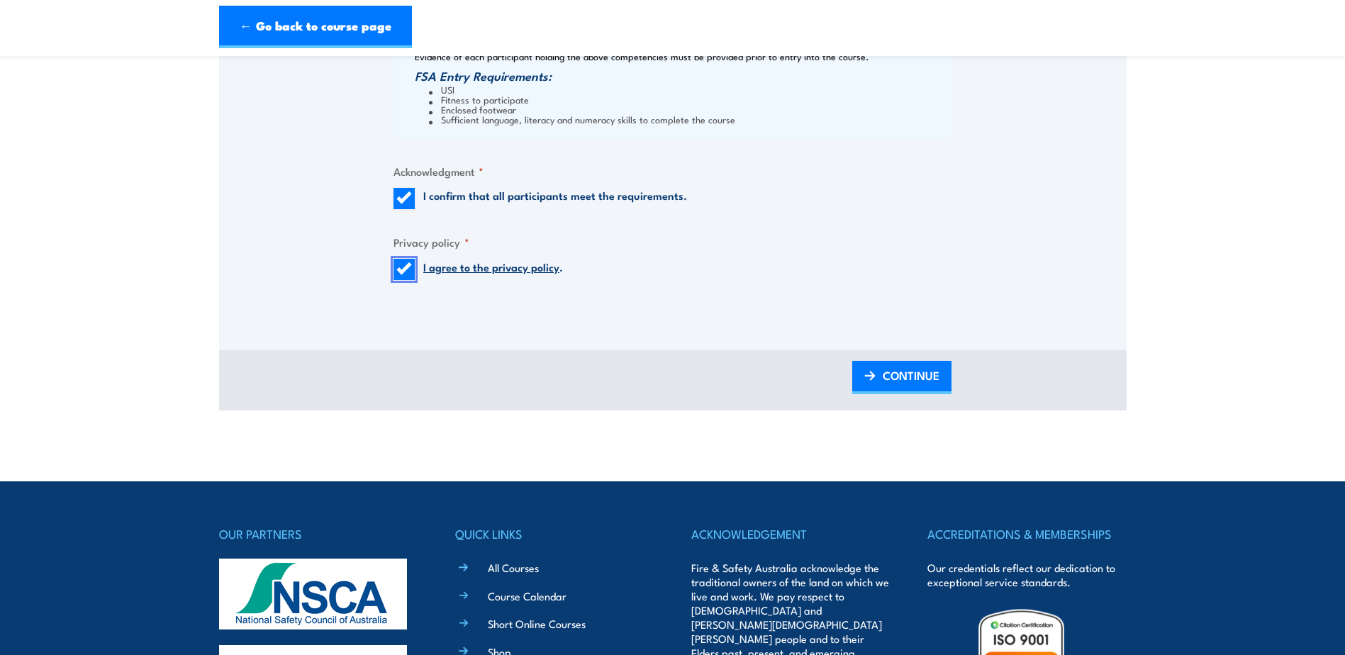
scroll to position [1560, 0]
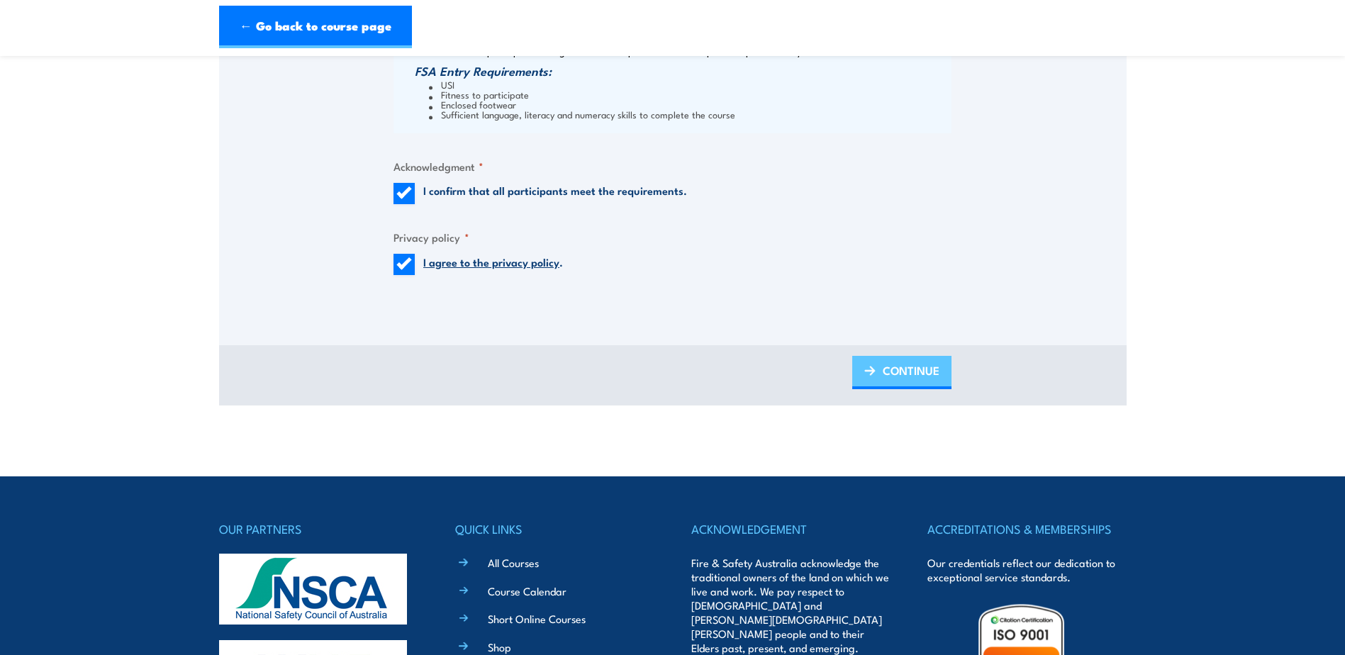
click at [884, 372] on span "CONTINUE" at bounding box center [911, 371] width 57 height 38
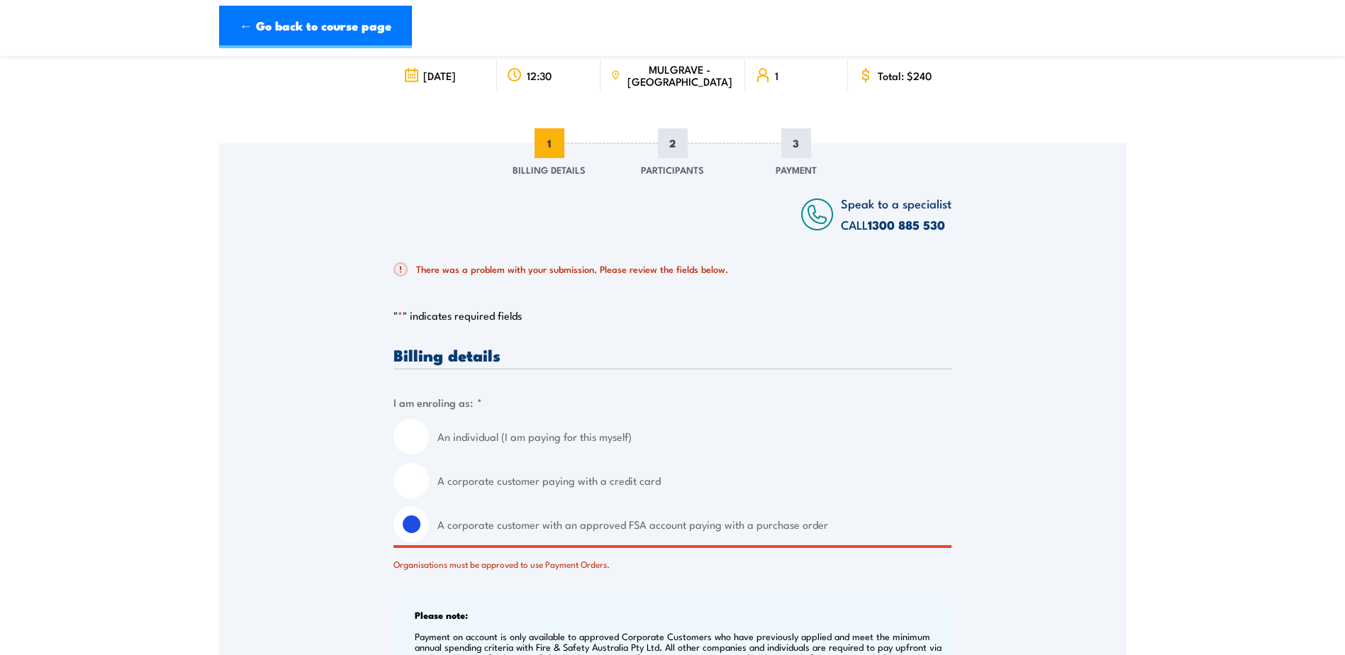
scroll to position [0, 0]
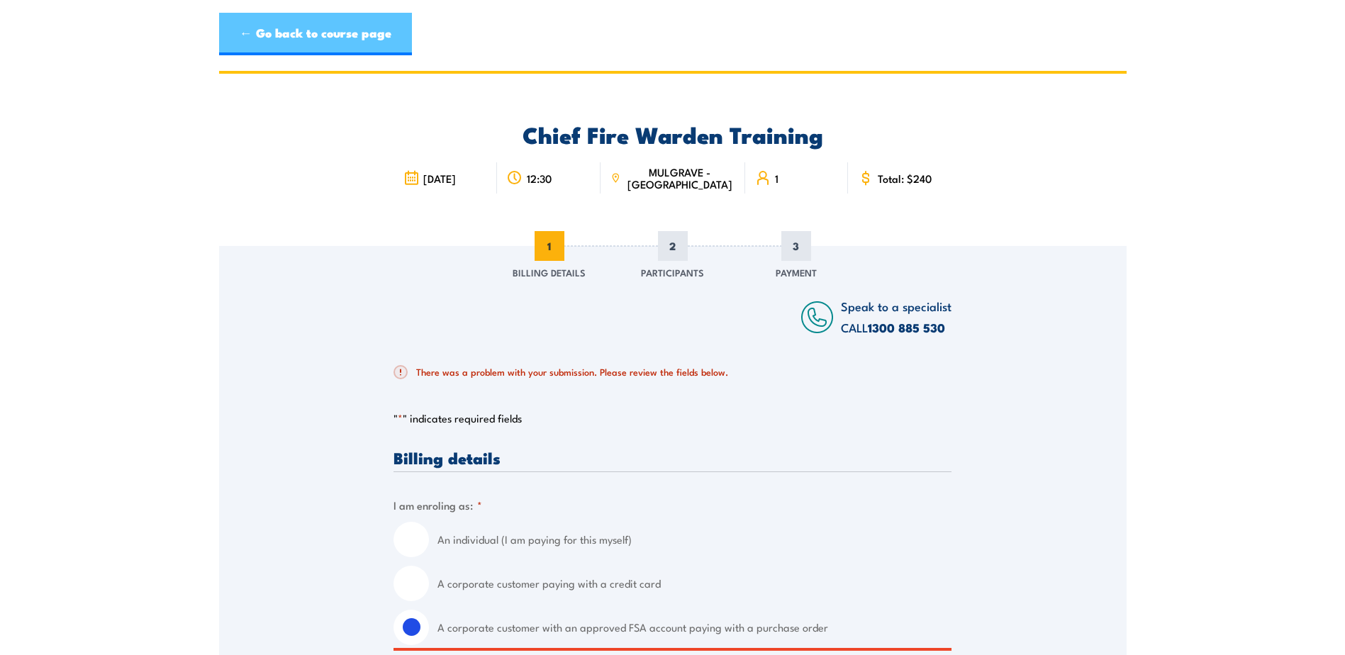
click at [301, 28] on link "← Go back to course page" at bounding box center [315, 34] width 193 height 43
